Goal: Task Accomplishment & Management: Manage account settings

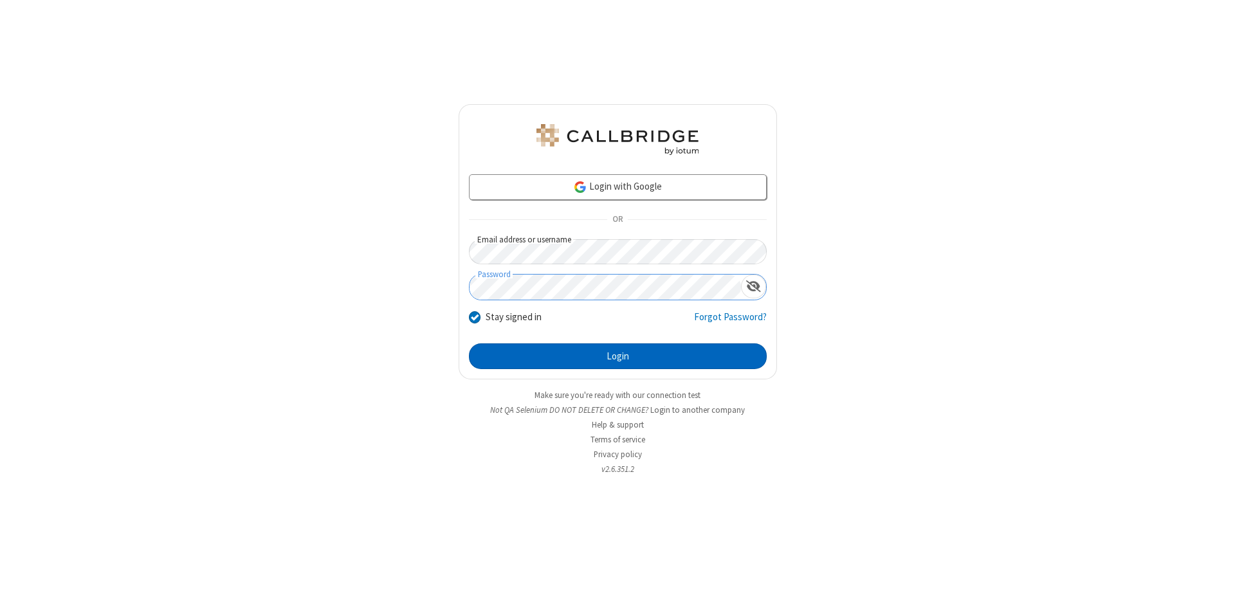
click at [618, 356] on button "Login" at bounding box center [618, 357] width 298 height 26
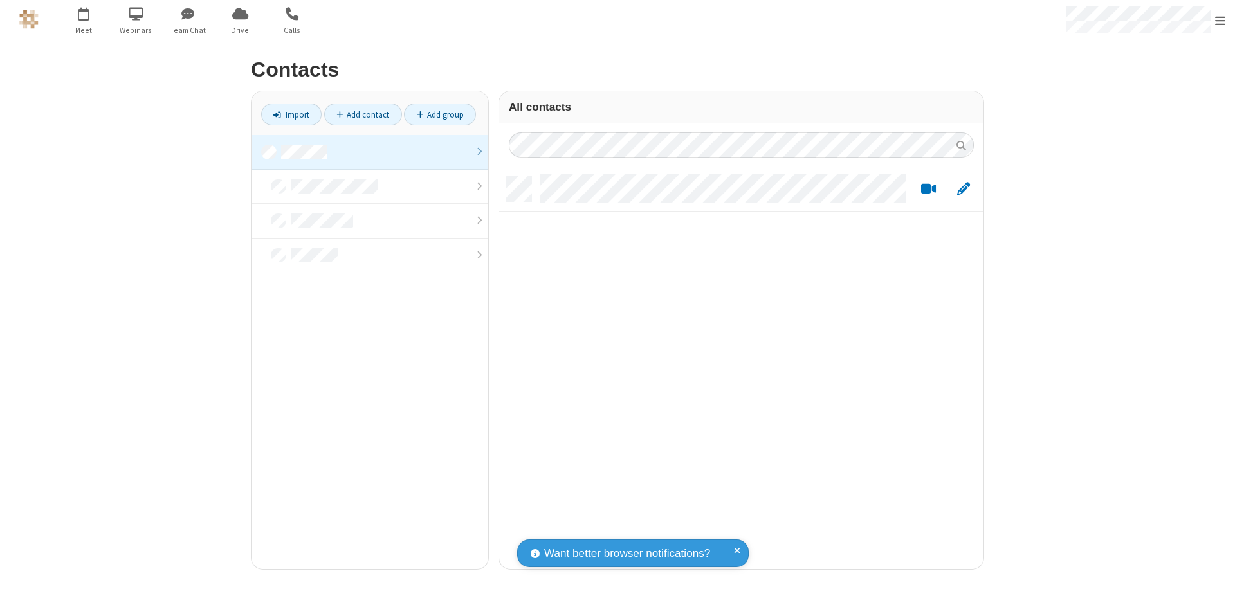
click at [363, 115] on link "Add contact" at bounding box center [363, 115] width 78 height 22
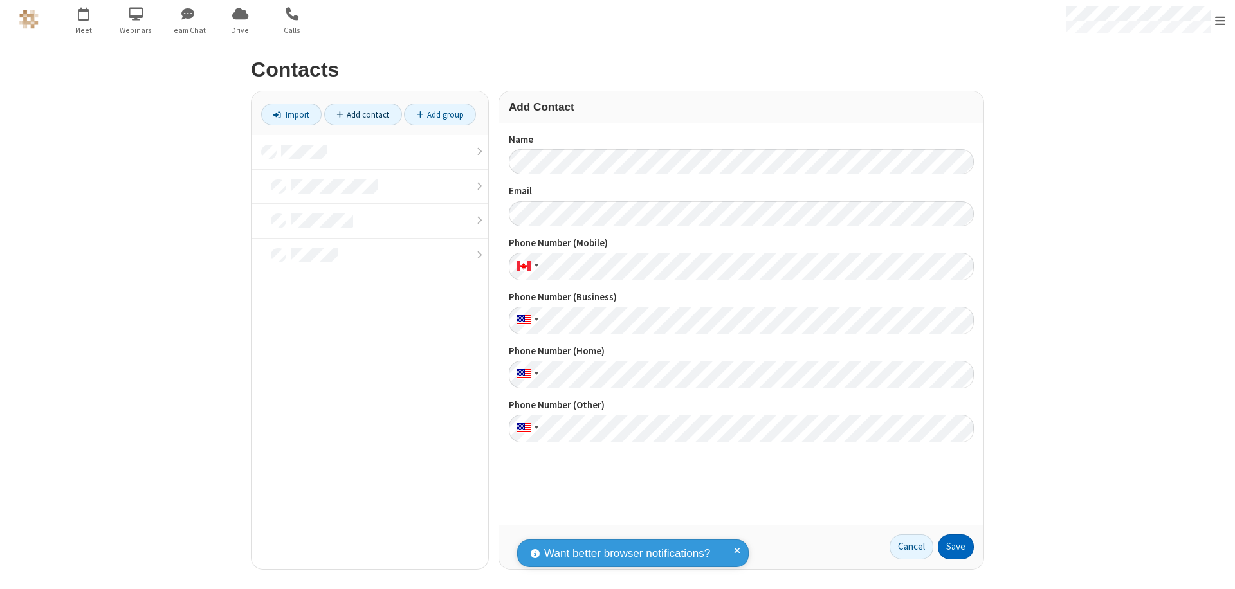
click at [956, 547] on button "Save" at bounding box center [956, 548] width 36 height 26
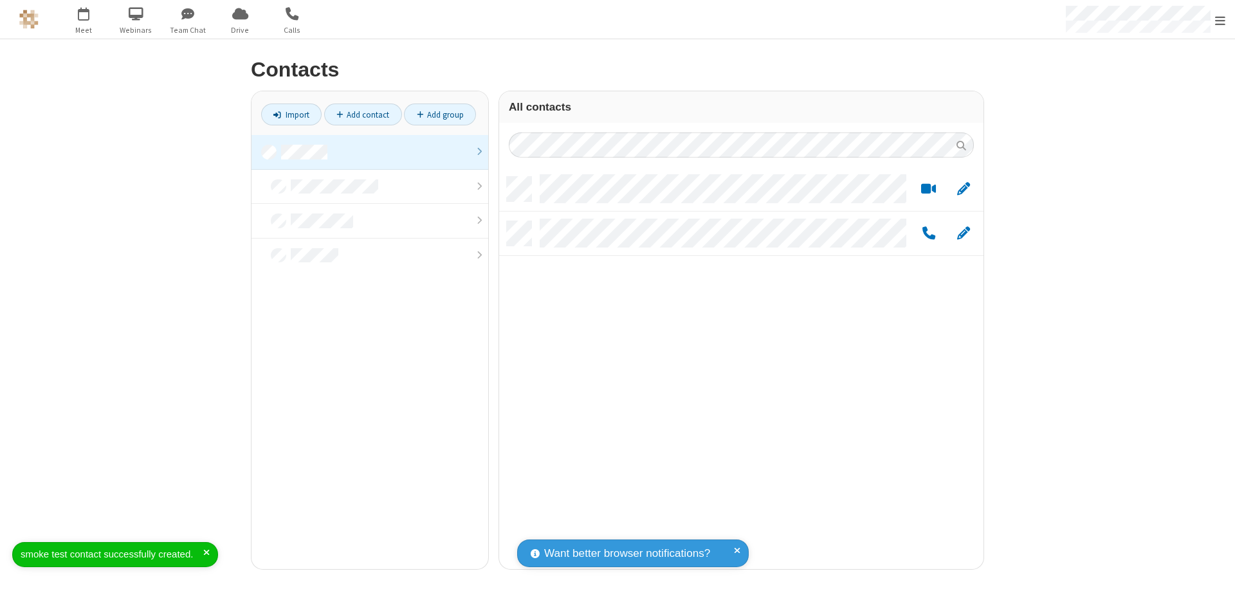
scroll to position [392, 475]
